Goal: Information Seeking & Learning: Learn about a topic

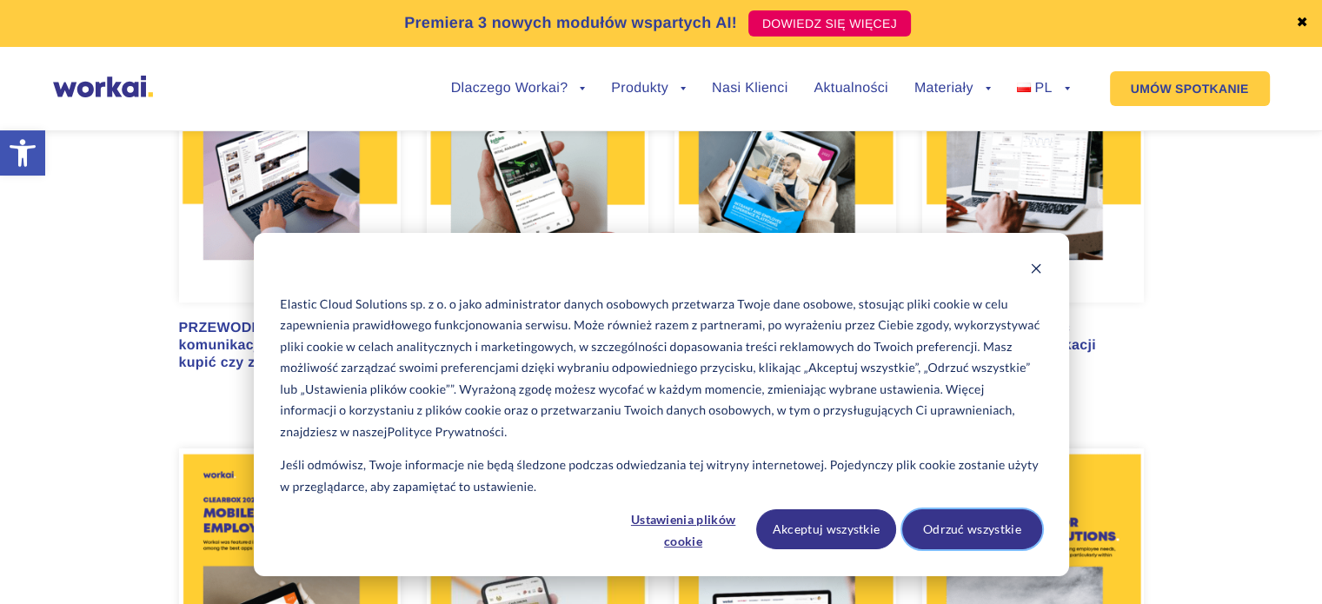
click at [969, 528] on button "Odrzuć wszystkie" at bounding box center [973, 530] width 140 height 40
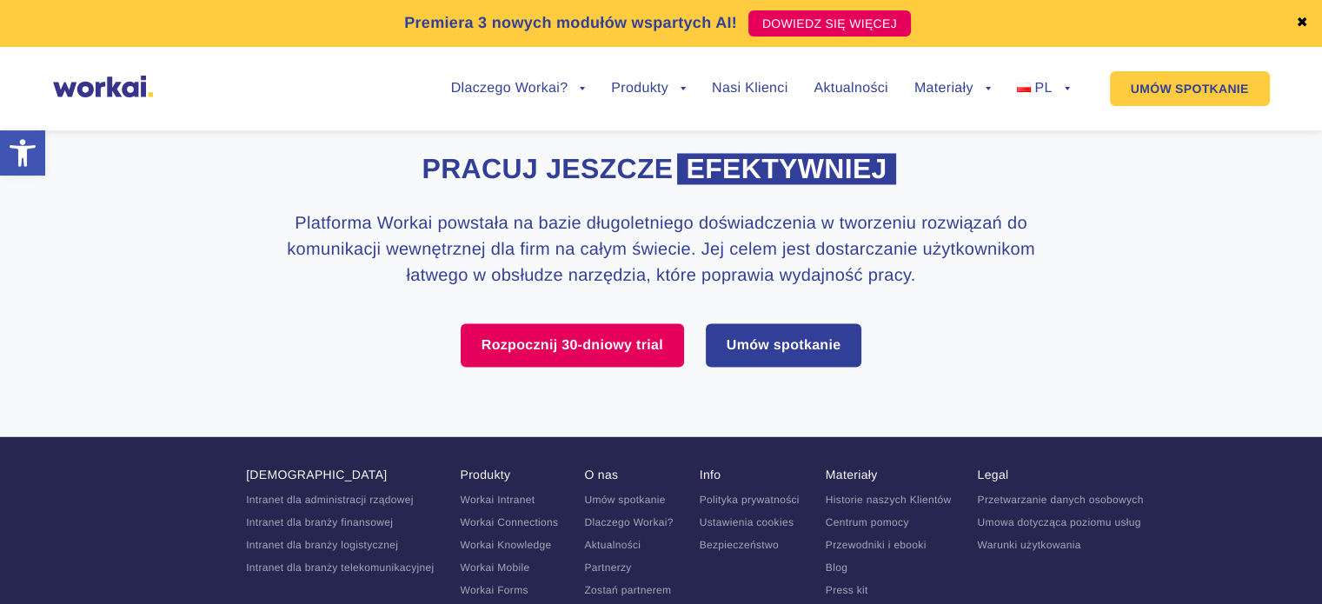
scroll to position [3024, 0]
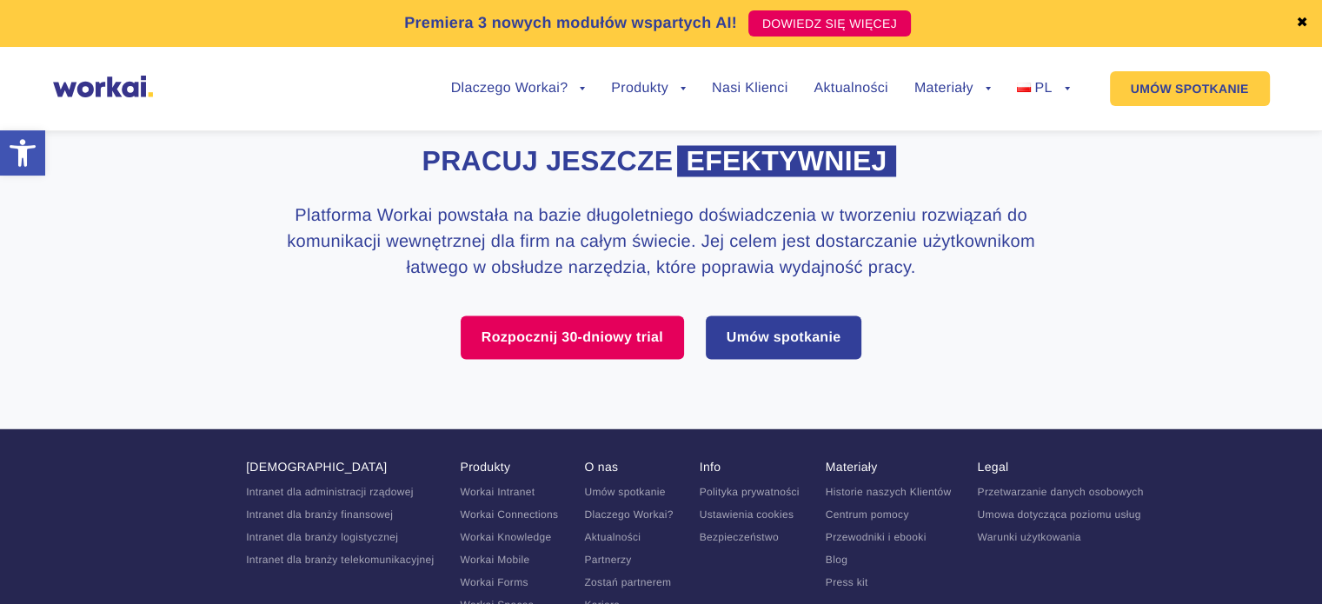
click at [1304, 23] on link "✖" at bounding box center [1302, 24] width 12 height 14
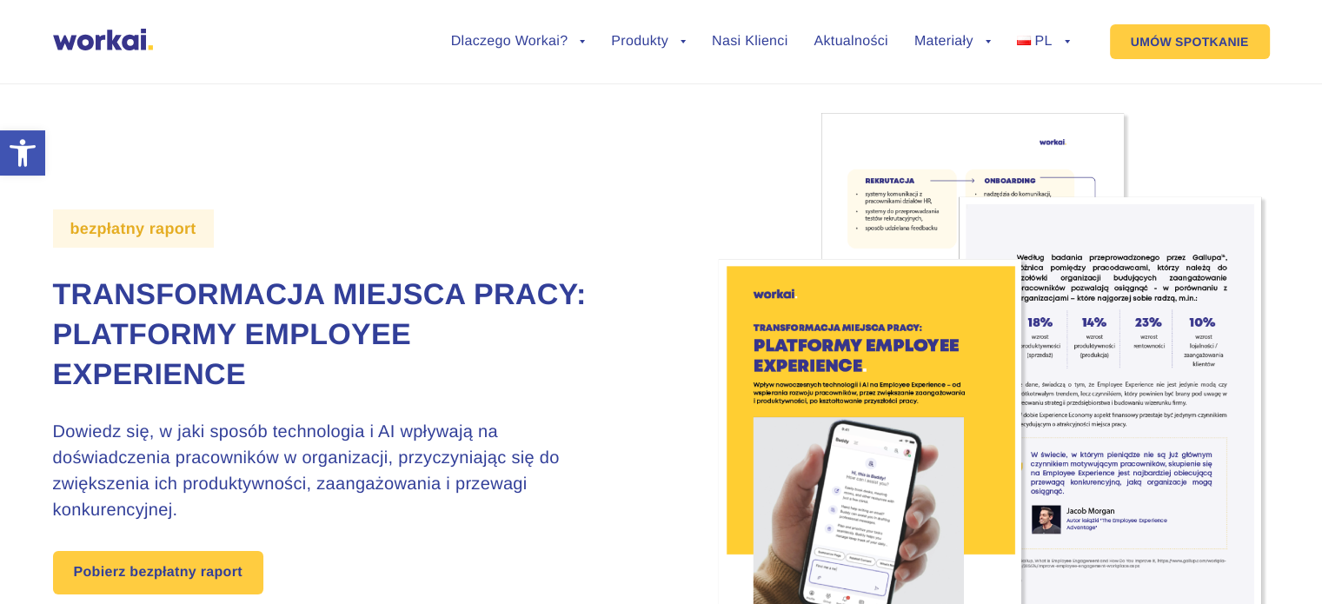
scroll to position [3024, 0]
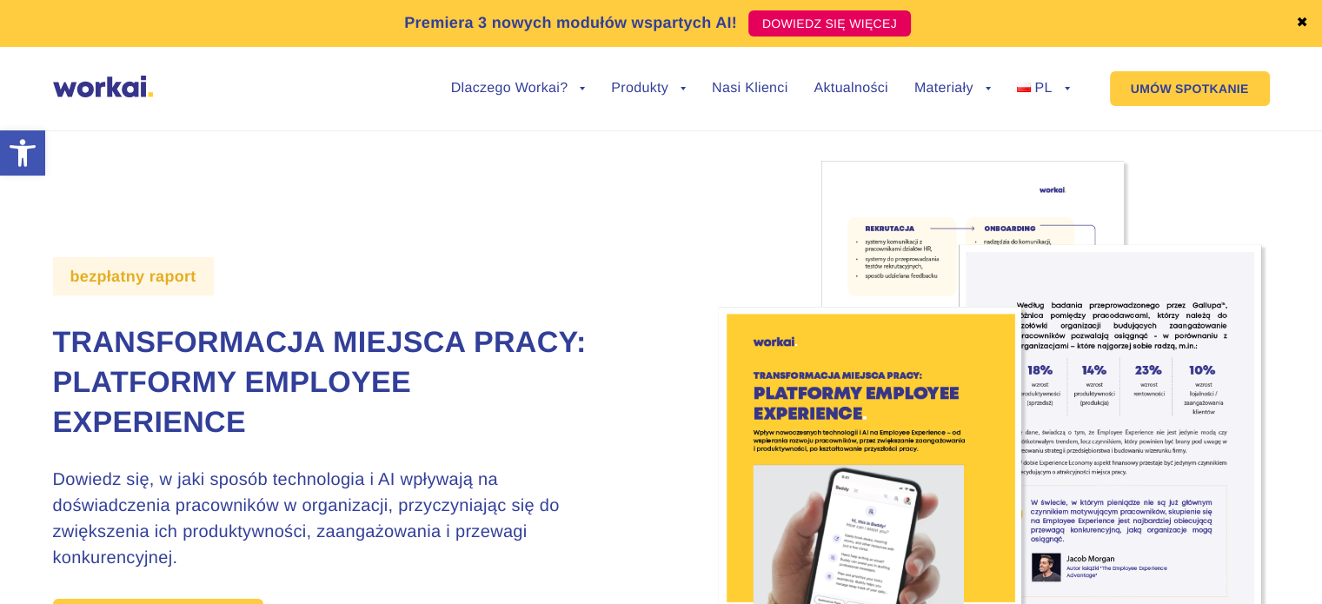
click at [108, 82] on img at bounding box center [103, 87] width 100 height 22
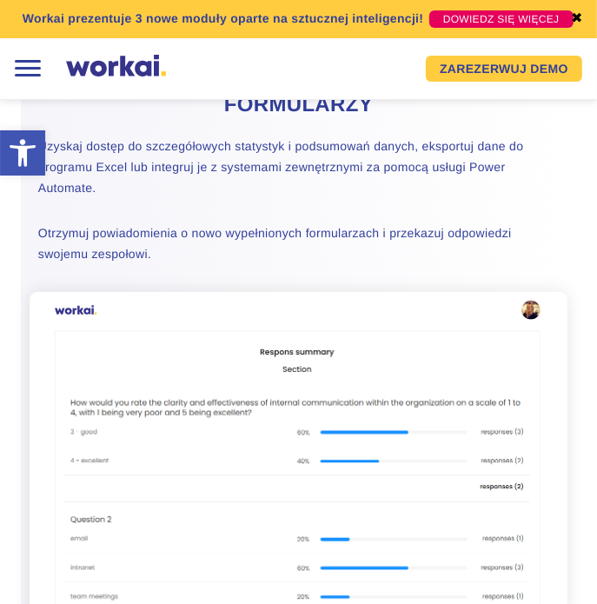
scroll to position [3693, 0]
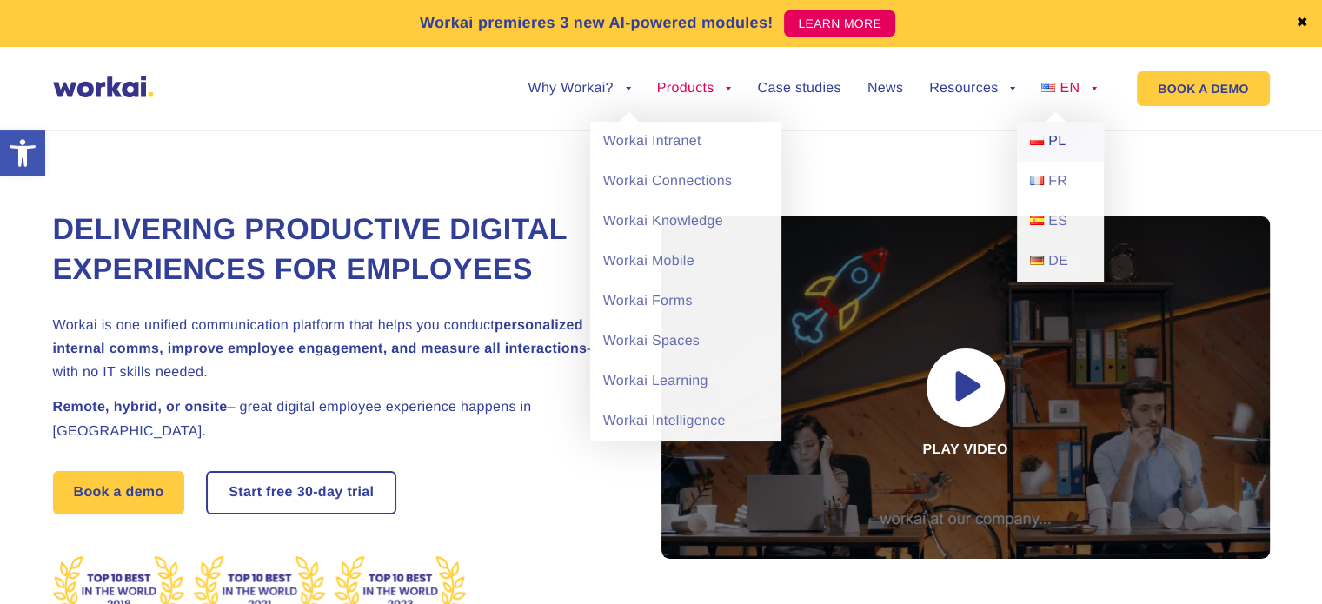
click at [1042, 143] on img at bounding box center [1037, 141] width 14 height 10
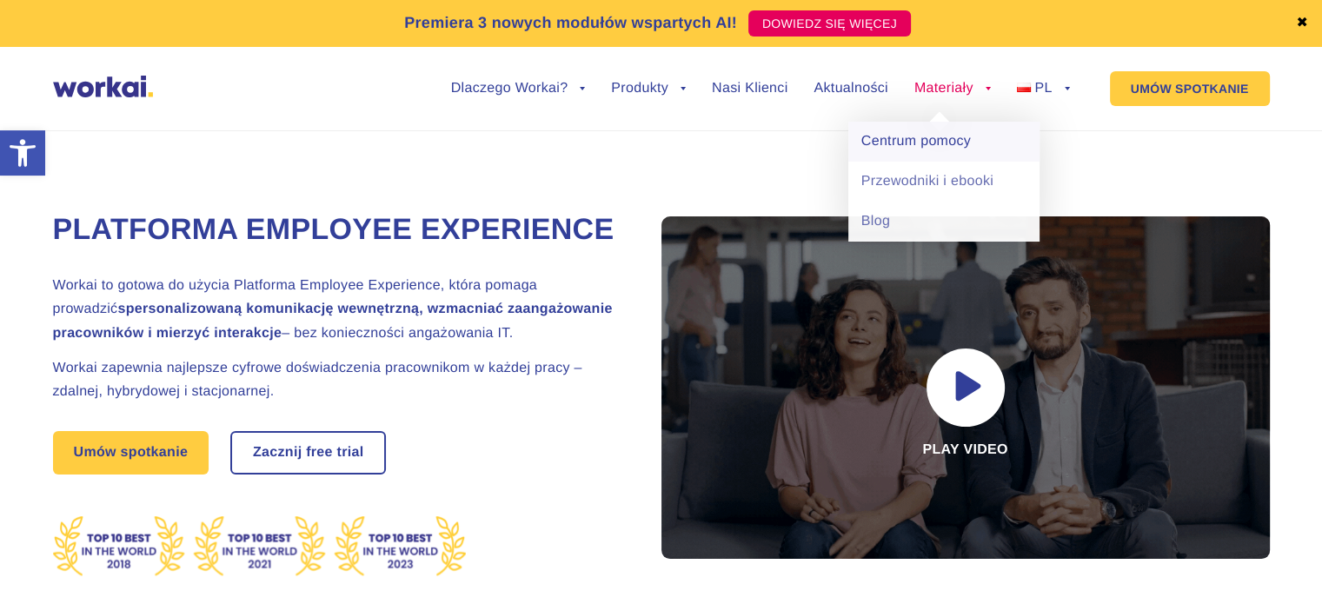
click at [932, 144] on link "Centrum pomocy" at bounding box center [944, 142] width 191 height 40
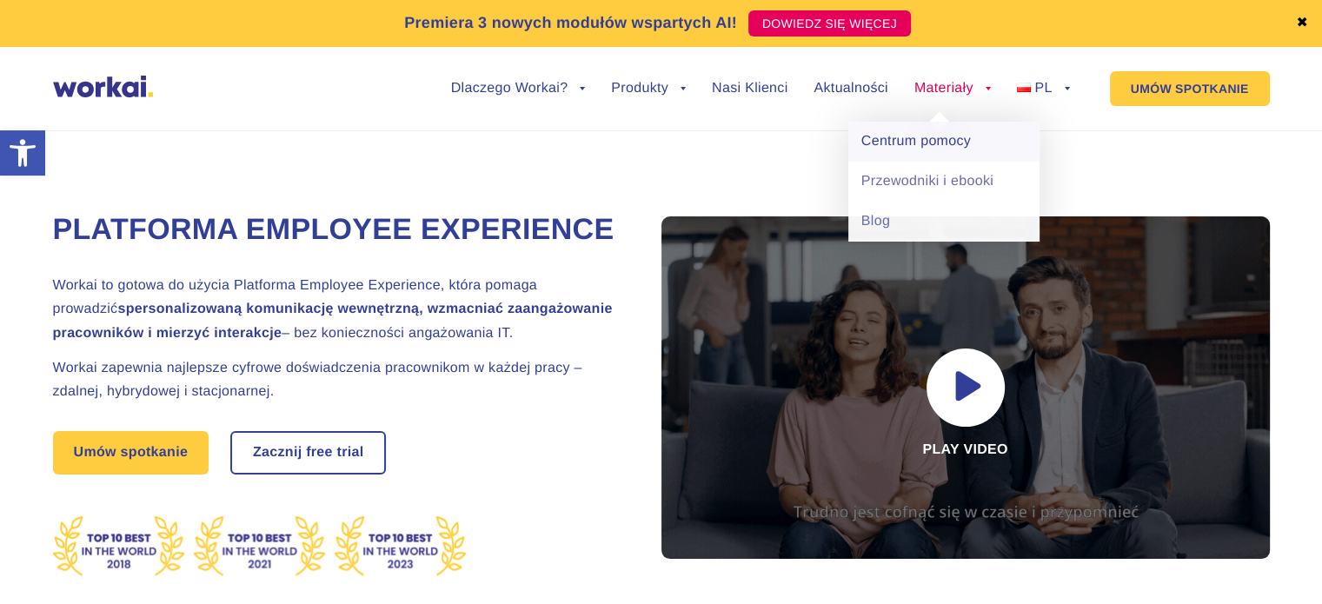
click at [932, 144] on link "Centrum pomocy" at bounding box center [944, 142] width 191 height 40
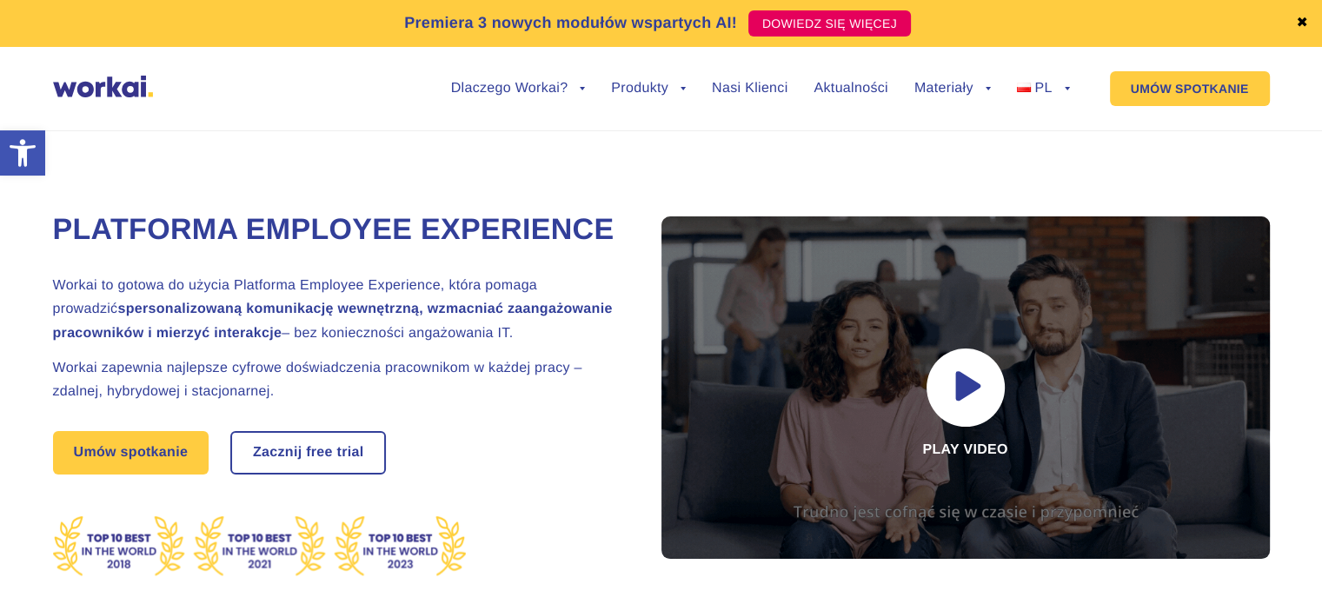
click at [636, 92] on link "Produkty" at bounding box center [648, 89] width 75 height 14
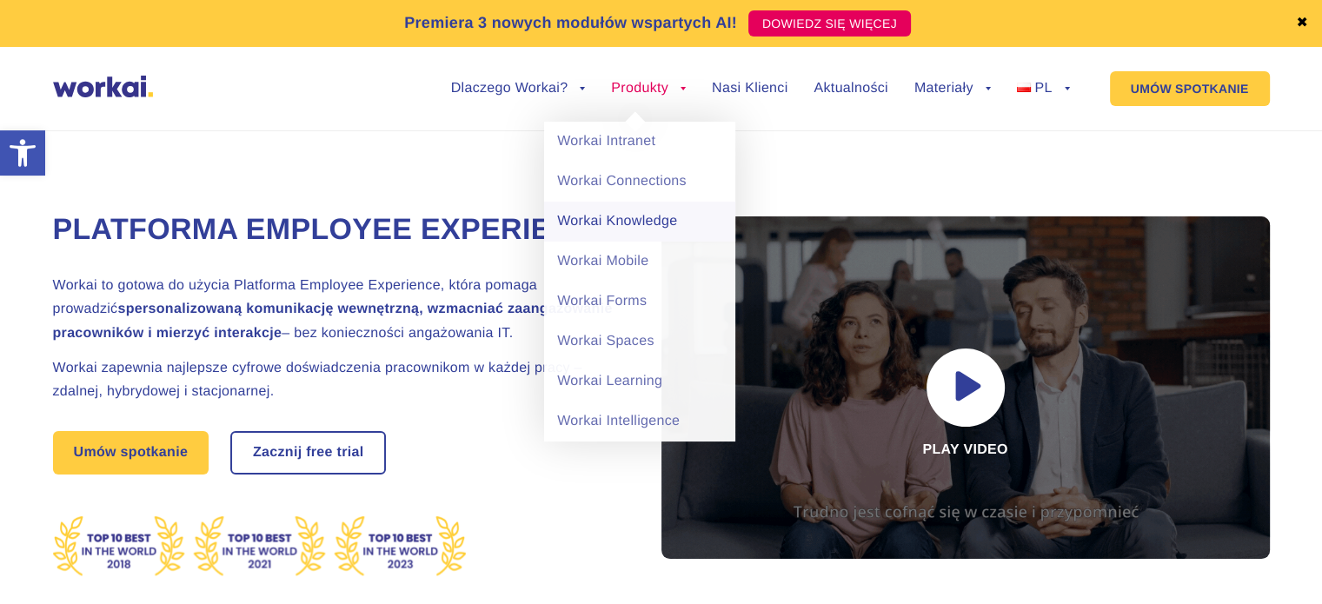
click at [622, 225] on link "Workai Knowledge" at bounding box center [639, 222] width 191 height 40
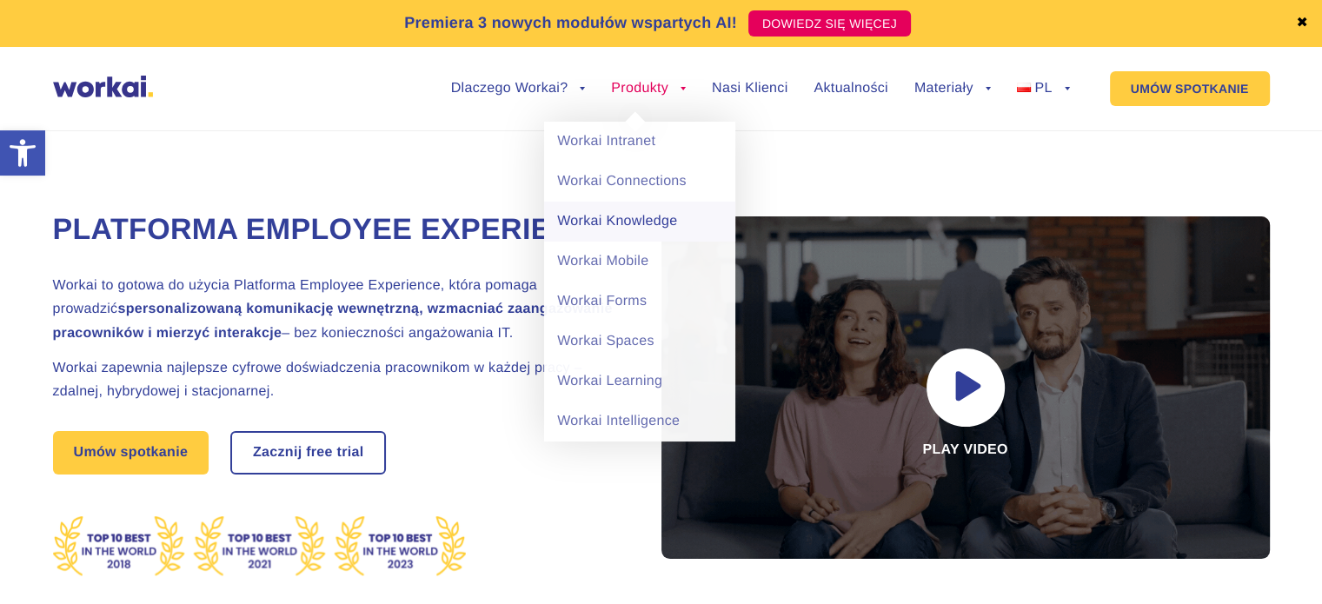
click at [624, 218] on link "Workai Knowledge" at bounding box center [639, 222] width 191 height 40
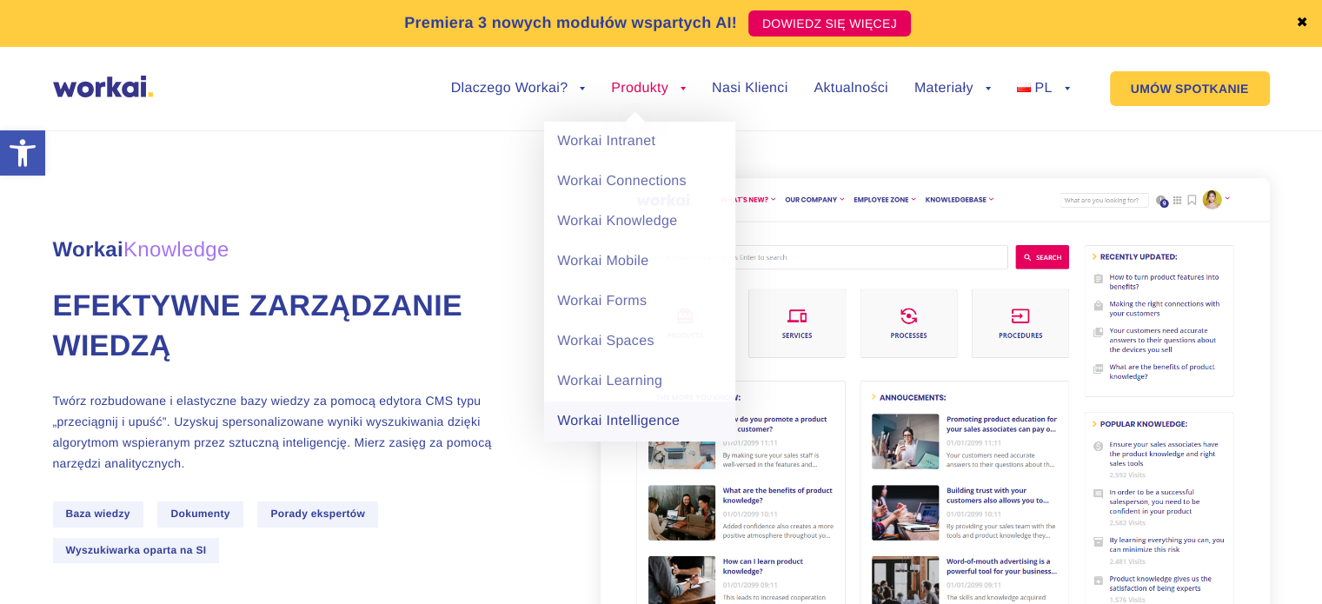
click at [596, 416] on link "Workai Intelligence" at bounding box center [639, 422] width 191 height 40
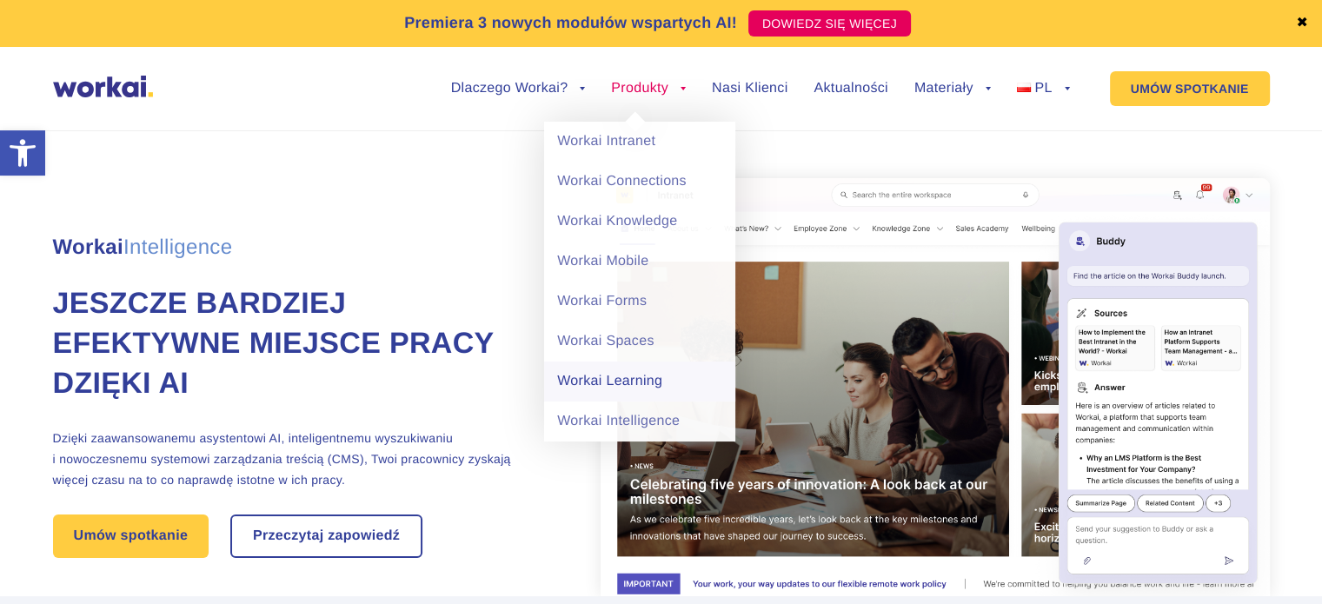
click at [636, 381] on link "Workai Learning" at bounding box center [639, 382] width 191 height 40
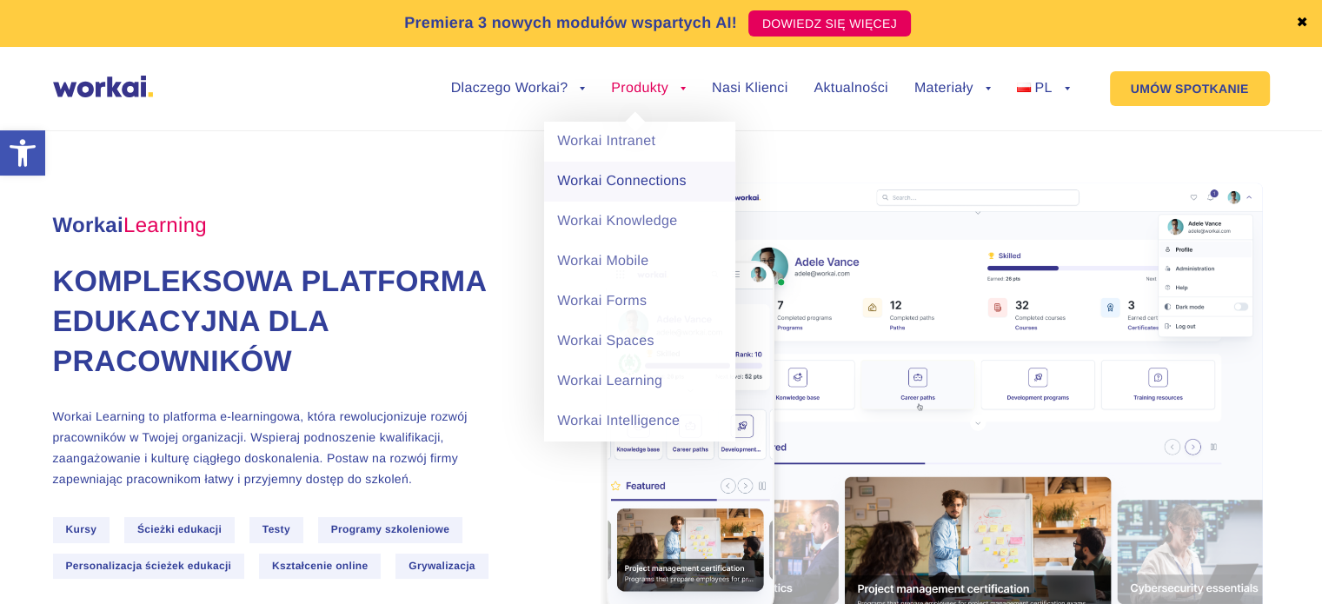
click at [656, 186] on link "Workai Connections" at bounding box center [639, 182] width 191 height 40
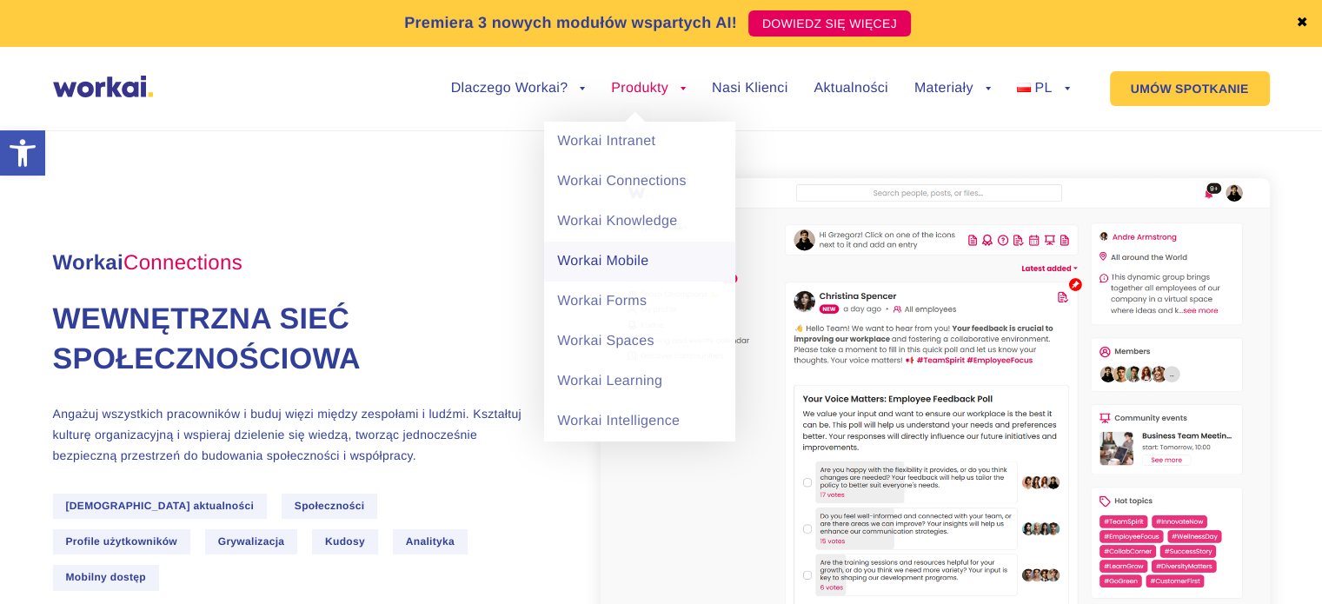
click at [629, 259] on link "Workai Mobile" at bounding box center [639, 262] width 191 height 40
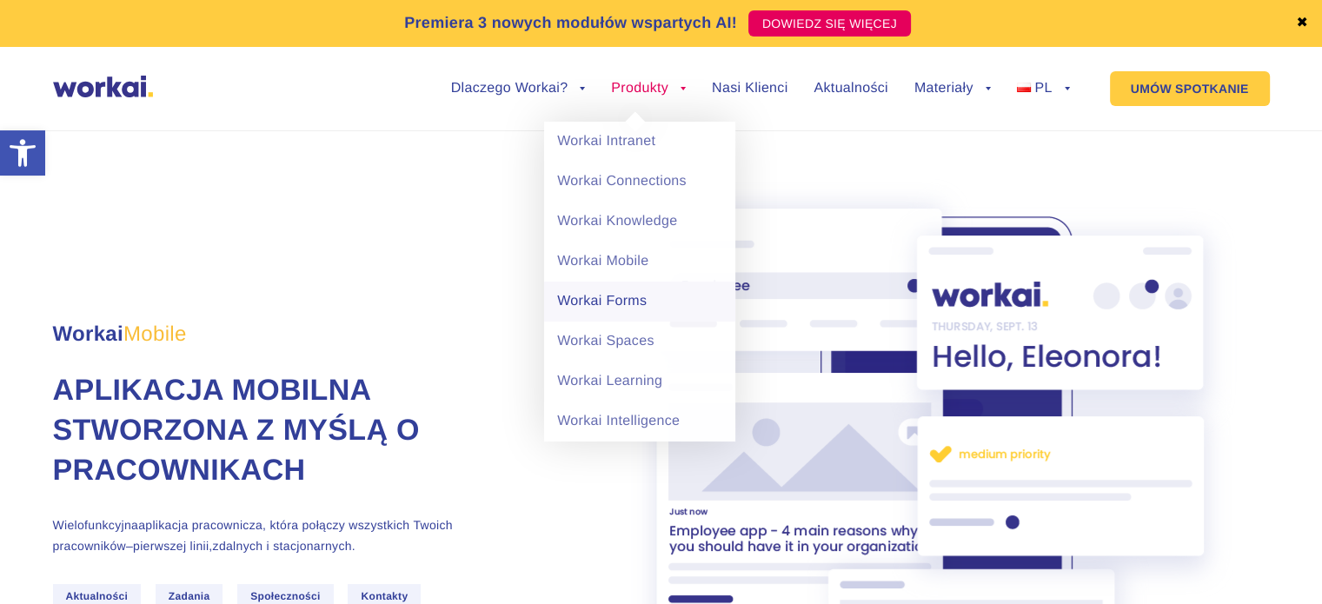
click at [634, 307] on link "Workai Forms" at bounding box center [639, 302] width 191 height 40
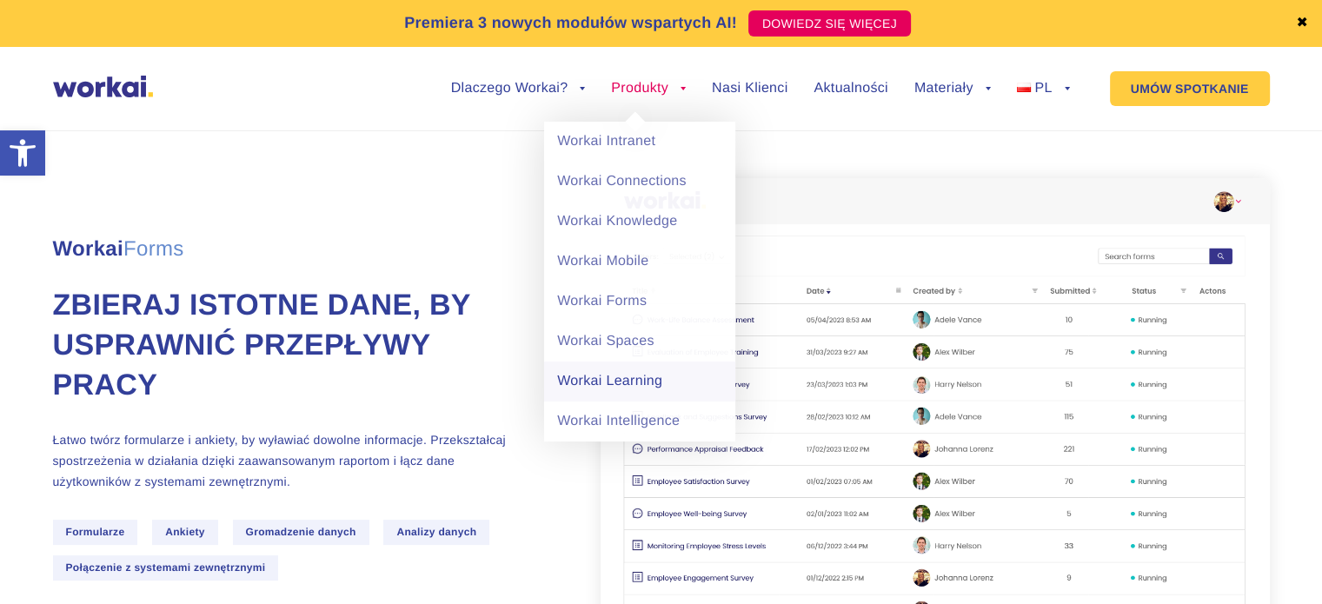
click at [625, 387] on link "Workai Learning" at bounding box center [639, 382] width 191 height 40
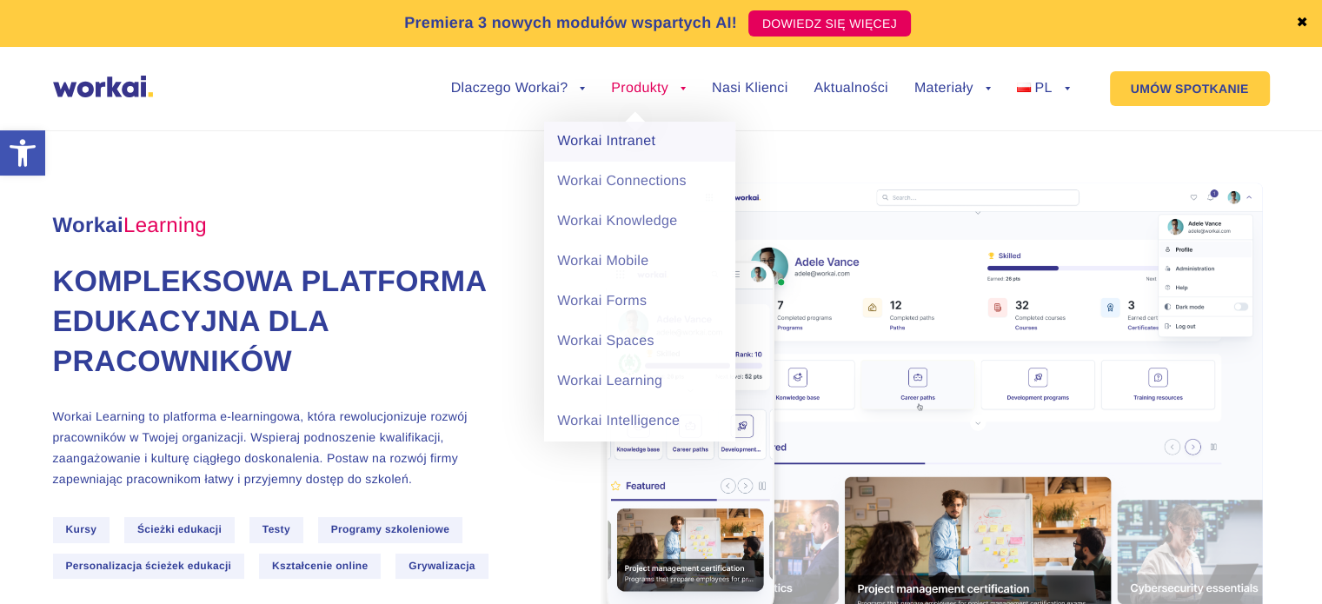
click at [651, 145] on link "Workai Intranet" at bounding box center [639, 142] width 191 height 40
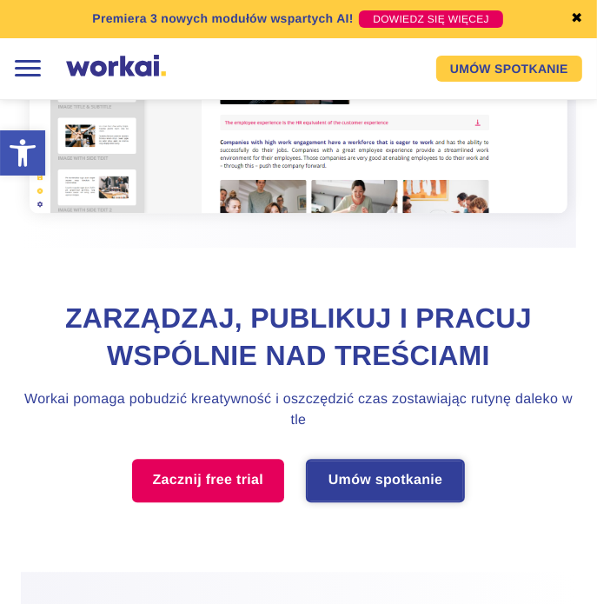
scroll to position [1878, 0]
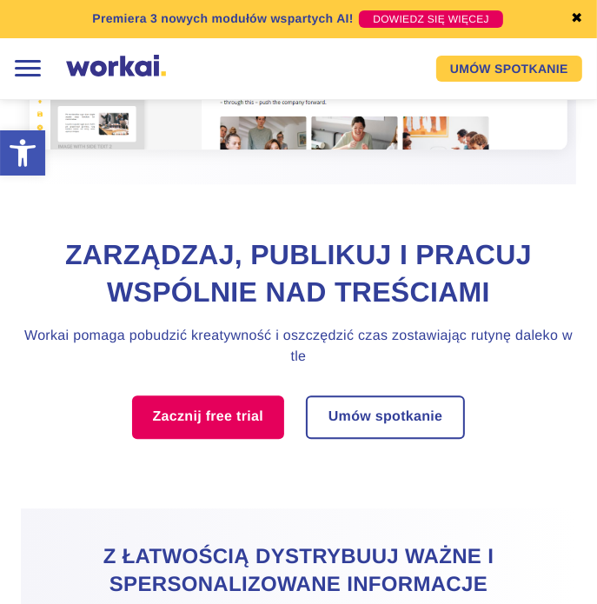
click at [11, 434] on section "Zarządzaj, publikuj i pracuj wspólnie nad treściami Workai pomaga pobudzić krea…" at bounding box center [298, 345] width 597 height 323
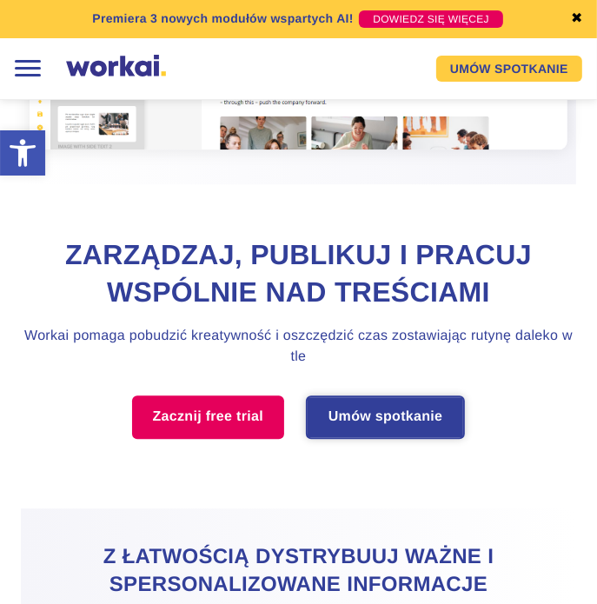
click at [414, 409] on link "Umów spotkanie" at bounding box center [386, 417] width 157 height 40
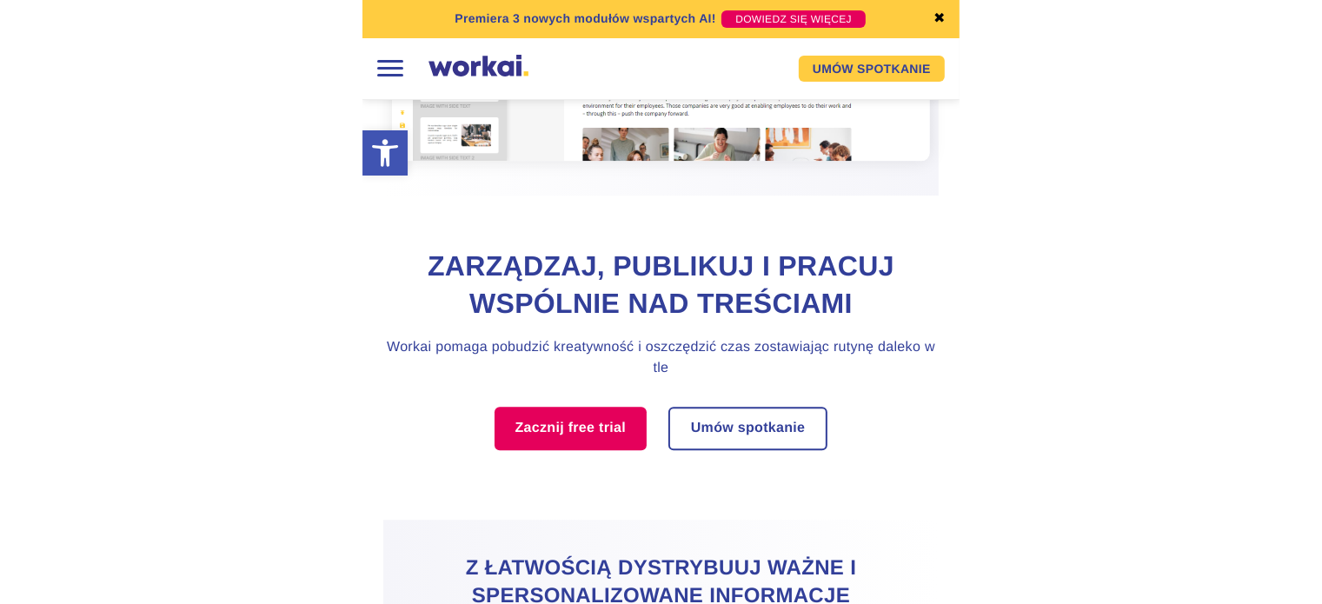
scroll to position [1868, 0]
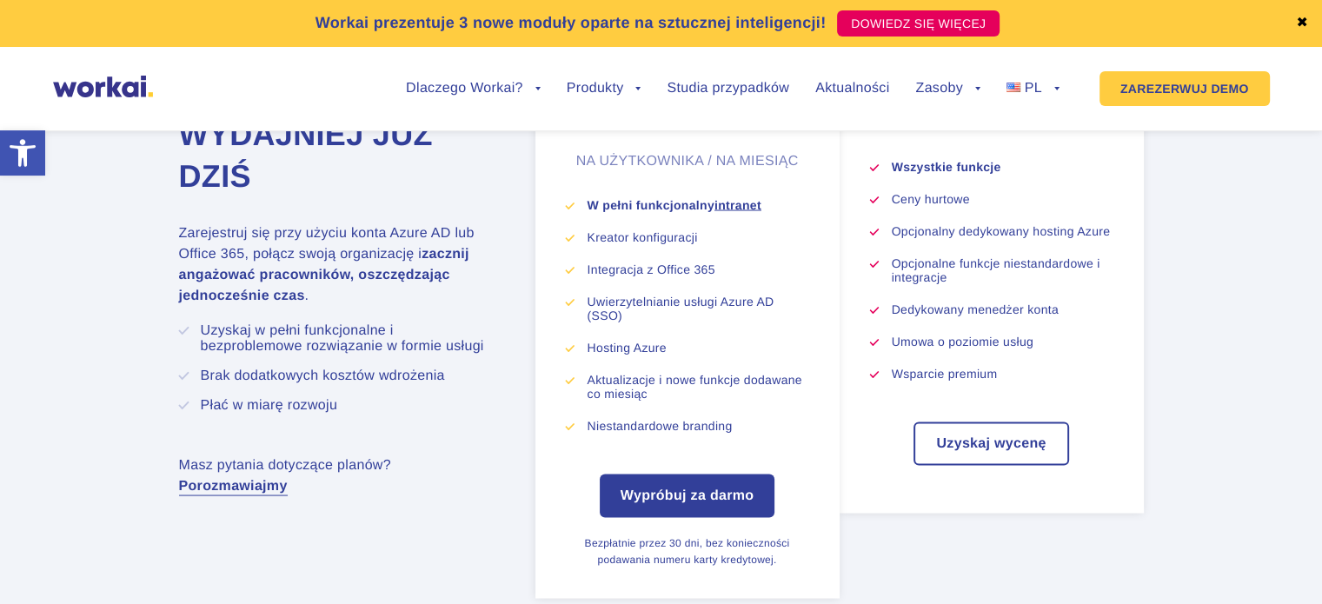
scroll to position [9494, 0]
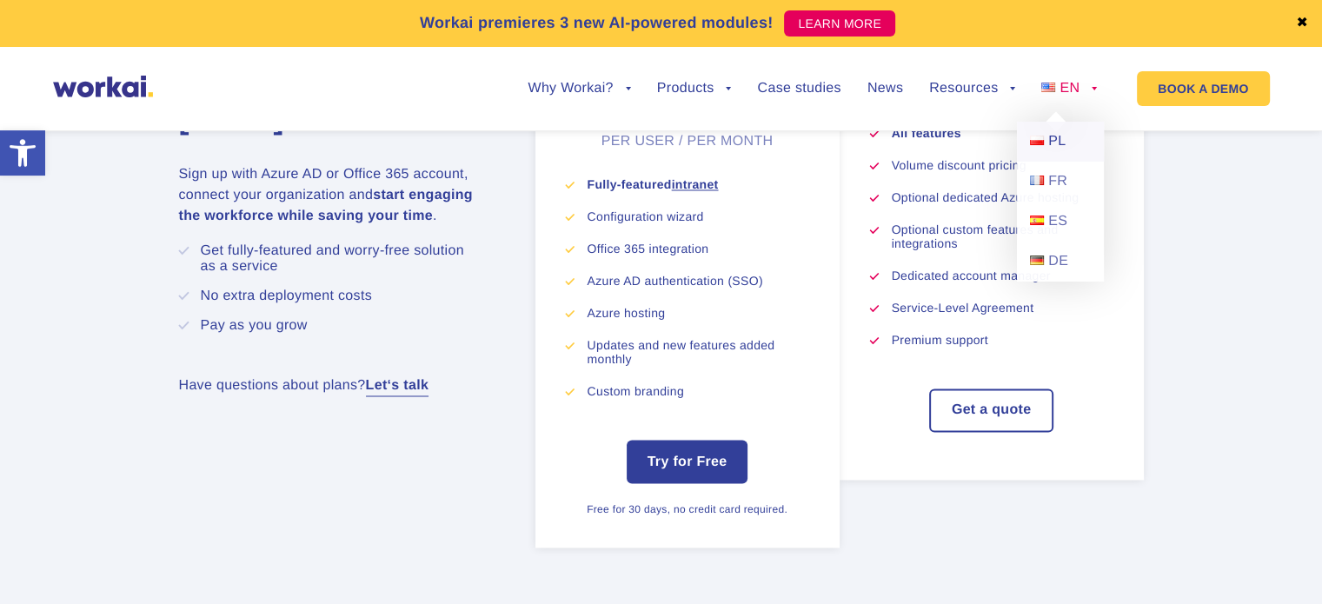
click at [1050, 146] on span "PL" at bounding box center [1057, 141] width 17 height 15
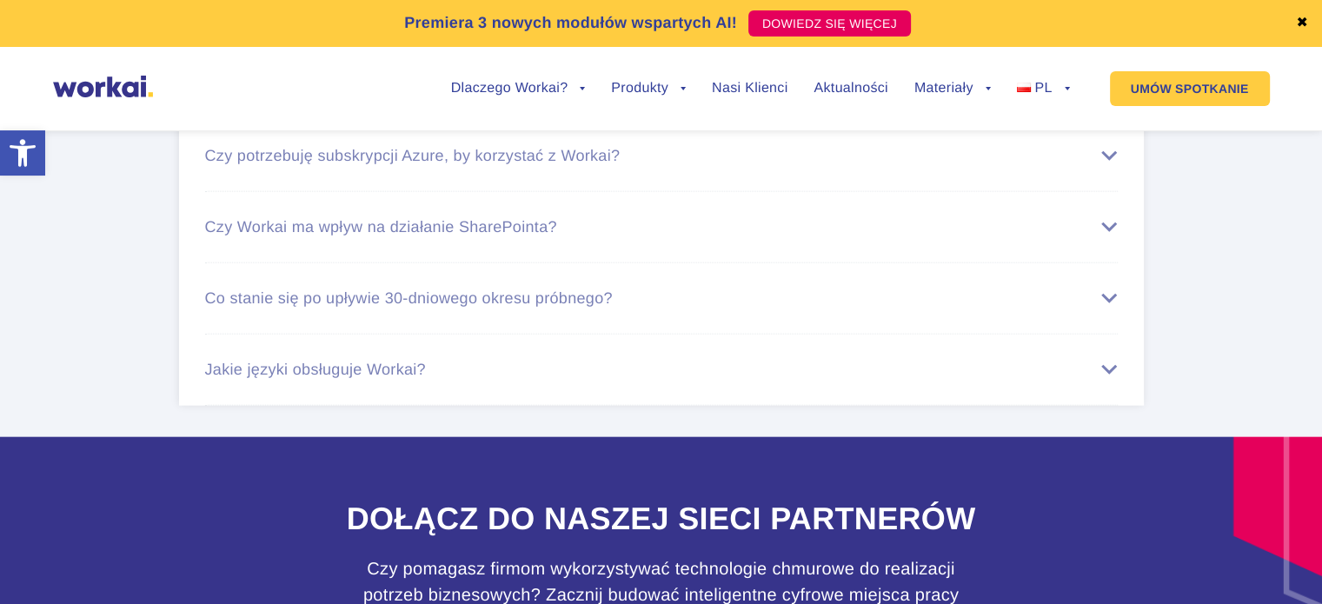
scroll to position [10581, 0]
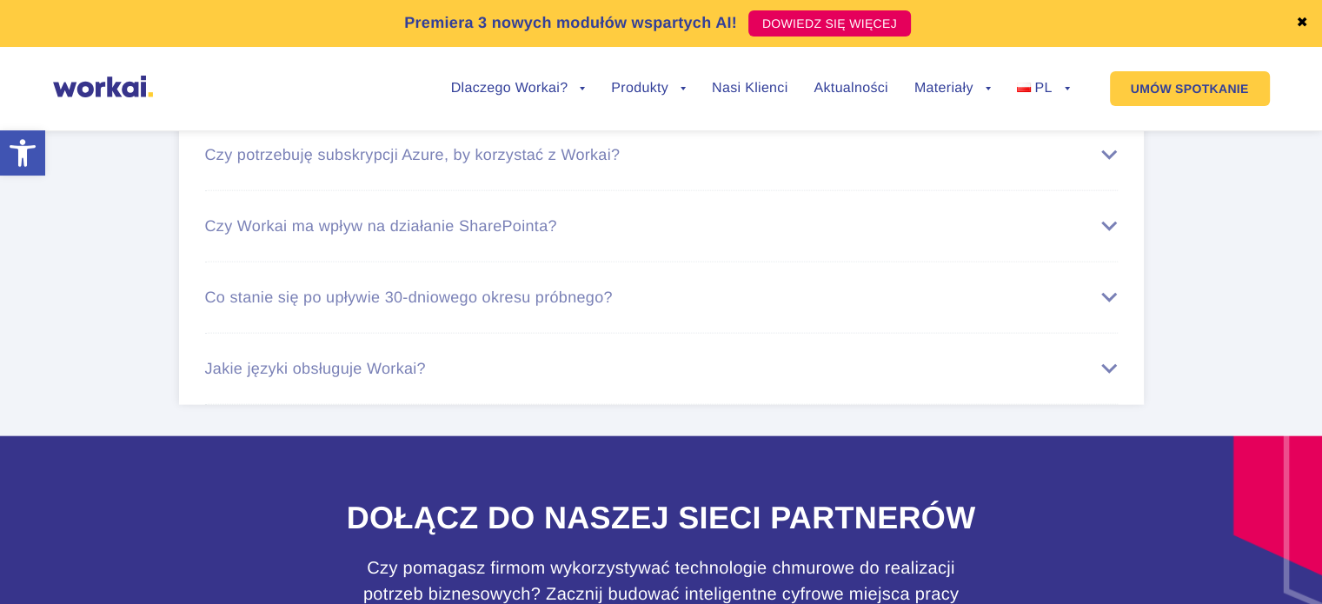
click at [528, 378] on div "Jakie języki obsługuje Workai?" at bounding box center [661, 369] width 913 height 18
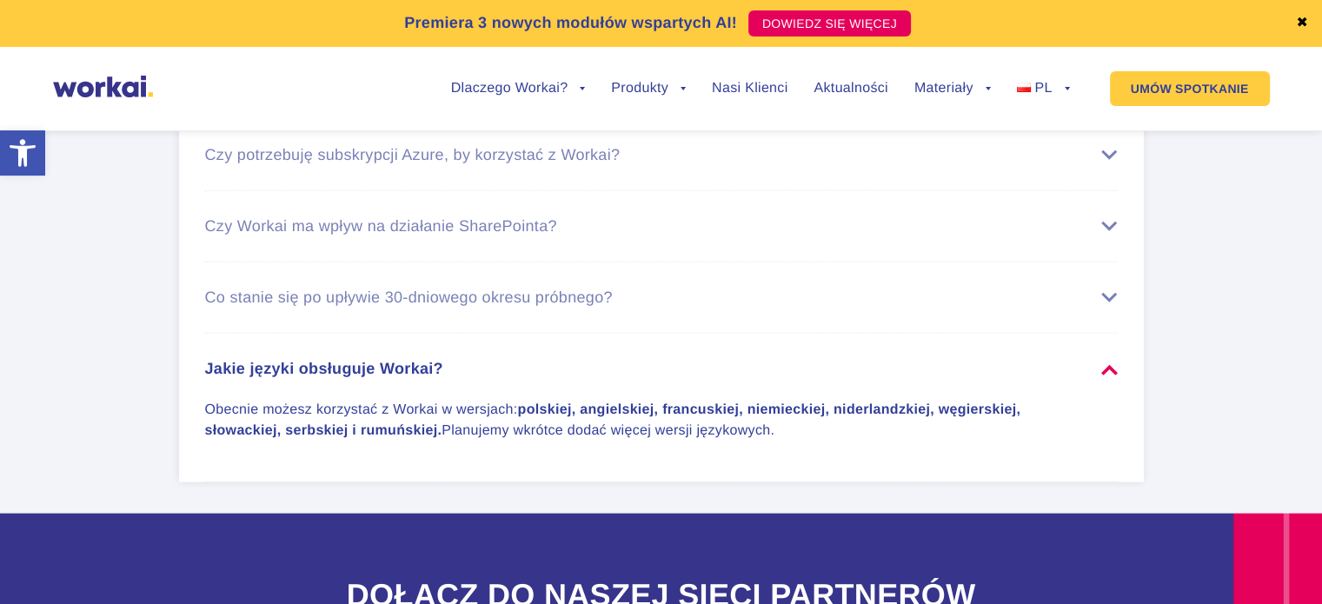
click at [528, 378] on div "Jakie języki obsługuje Workai?" at bounding box center [661, 369] width 913 height 18
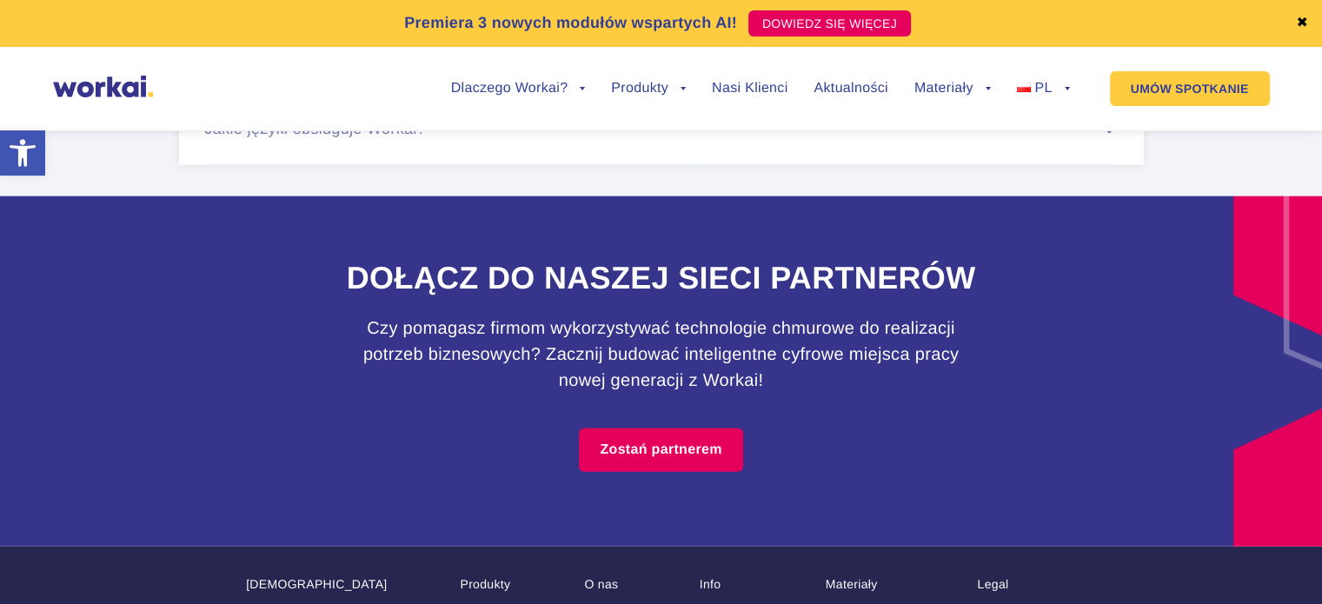
scroll to position [11171, 0]
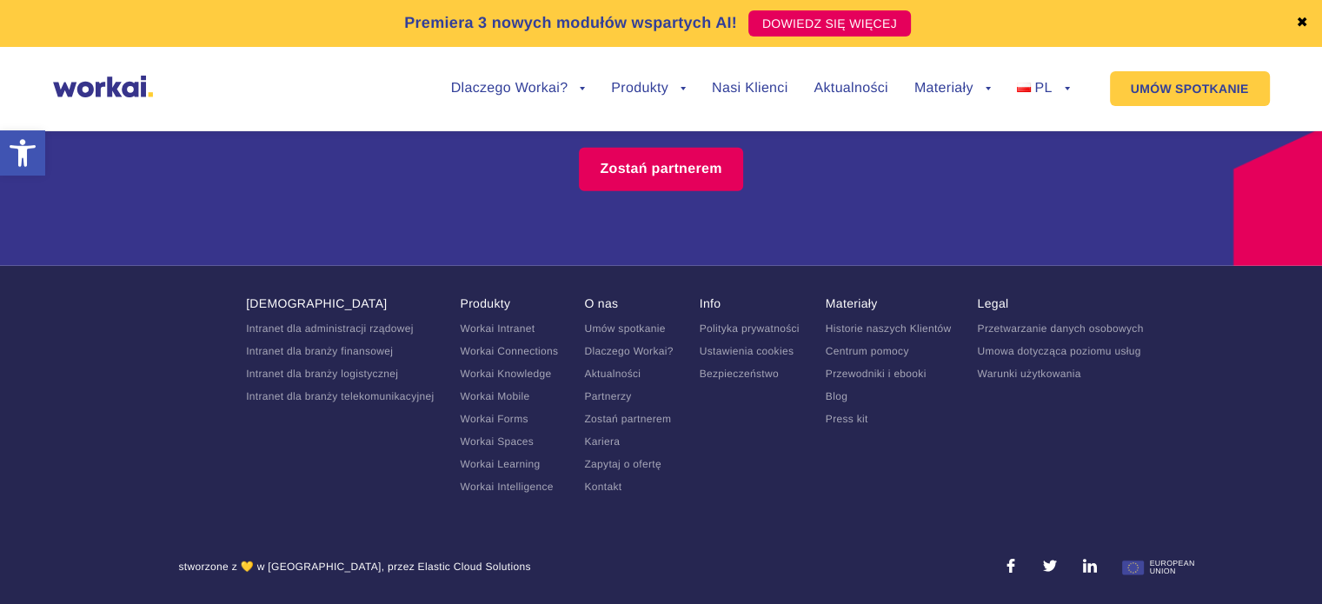
drag, startPoint x: 609, startPoint y: 432, endPoint x: 609, endPoint y: 442, distance: 9.6
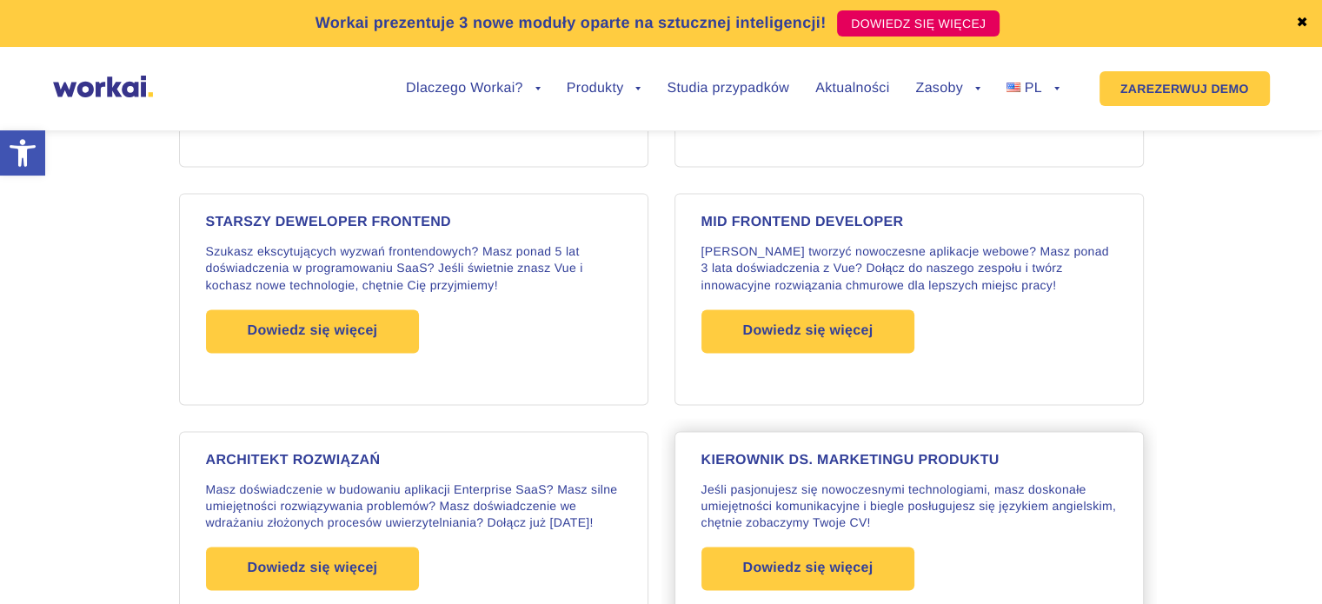
scroll to position [2455, 0]
